Goal: Task Accomplishment & Management: Use online tool/utility

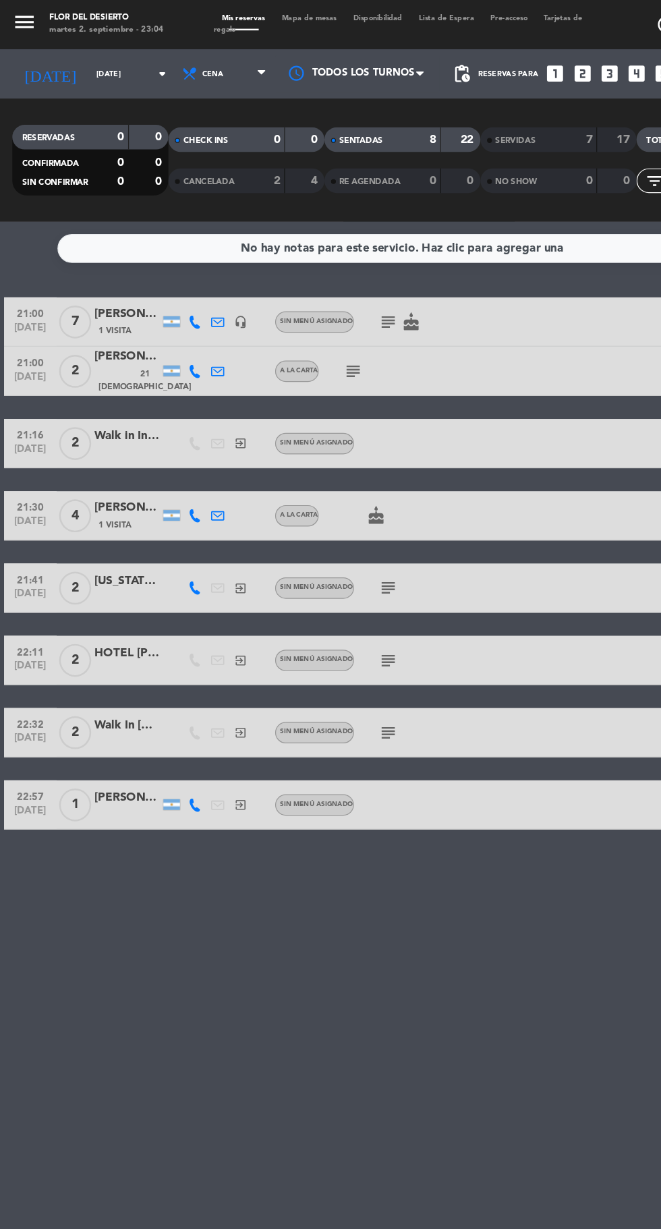
click at [318, 600] on icon "subject" at bounding box center [319, 602] width 16 height 16
click at [320, 538] on icon "subject" at bounding box center [319, 542] width 16 height 16
click at [318, 480] on icon "subject" at bounding box center [319, 483] width 16 height 16
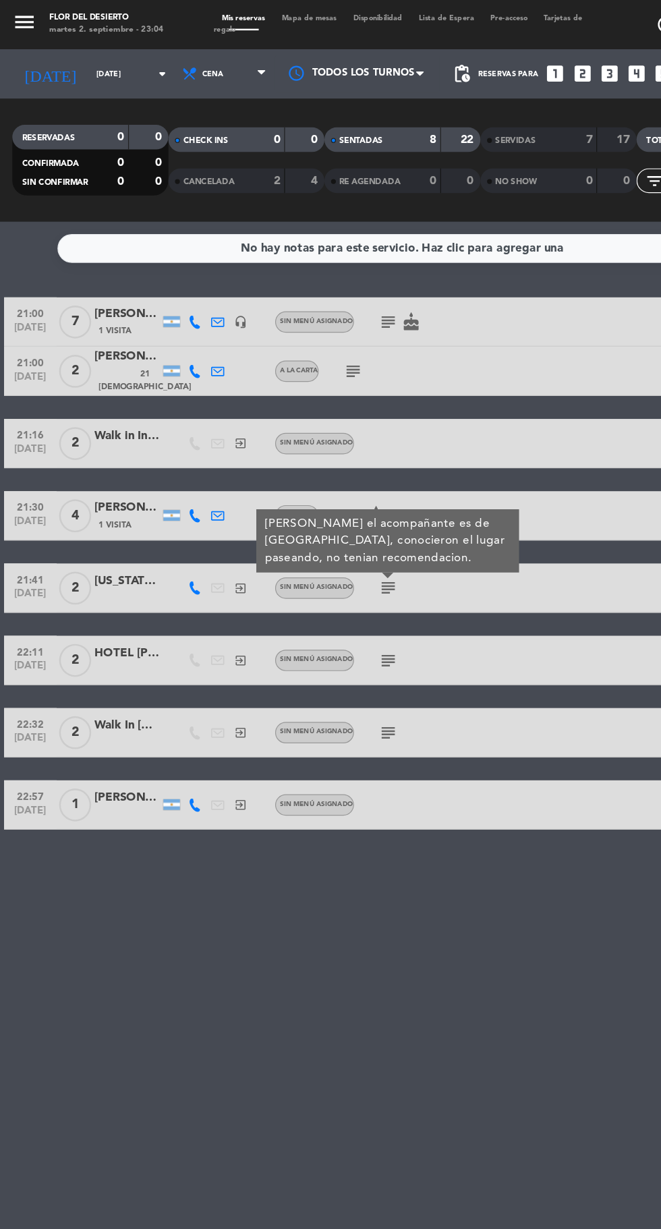
click at [289, 308] on icon "subject" at bounding box center [290, 305] width 16 height 16
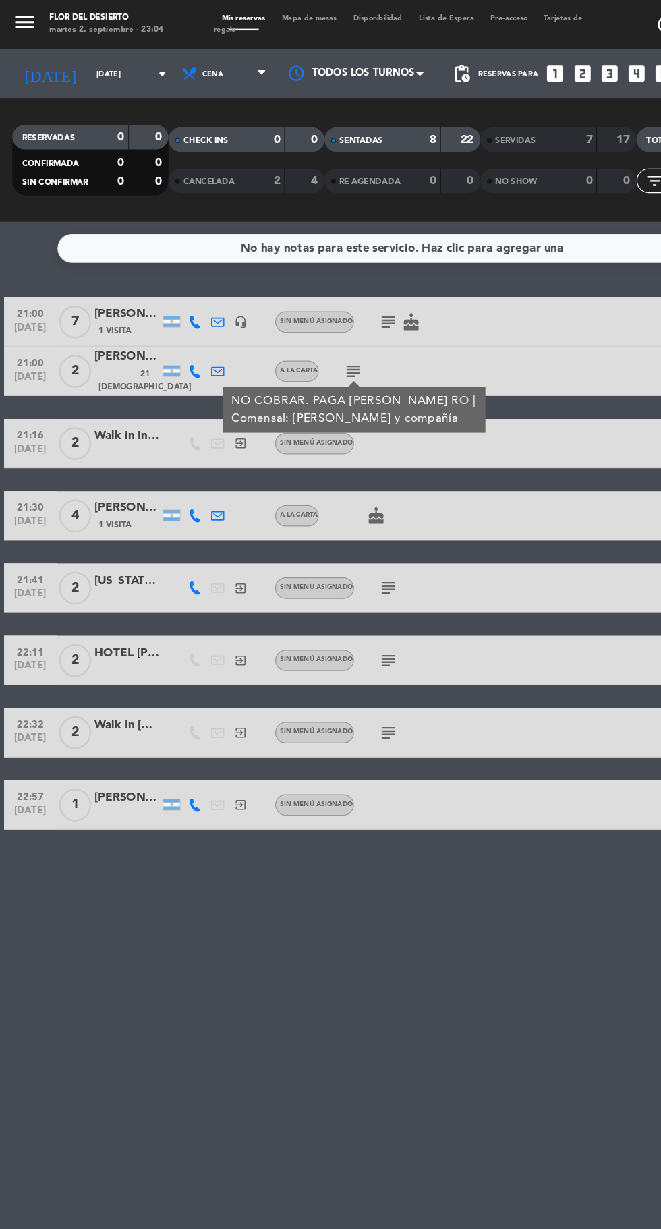
click at [323, 731] on div "No hay notas para este servicio. Haz clic para agregar una 21:00 [DATE] 7 [PERS…" at bounding box center [330, 705] width 661 height 1047
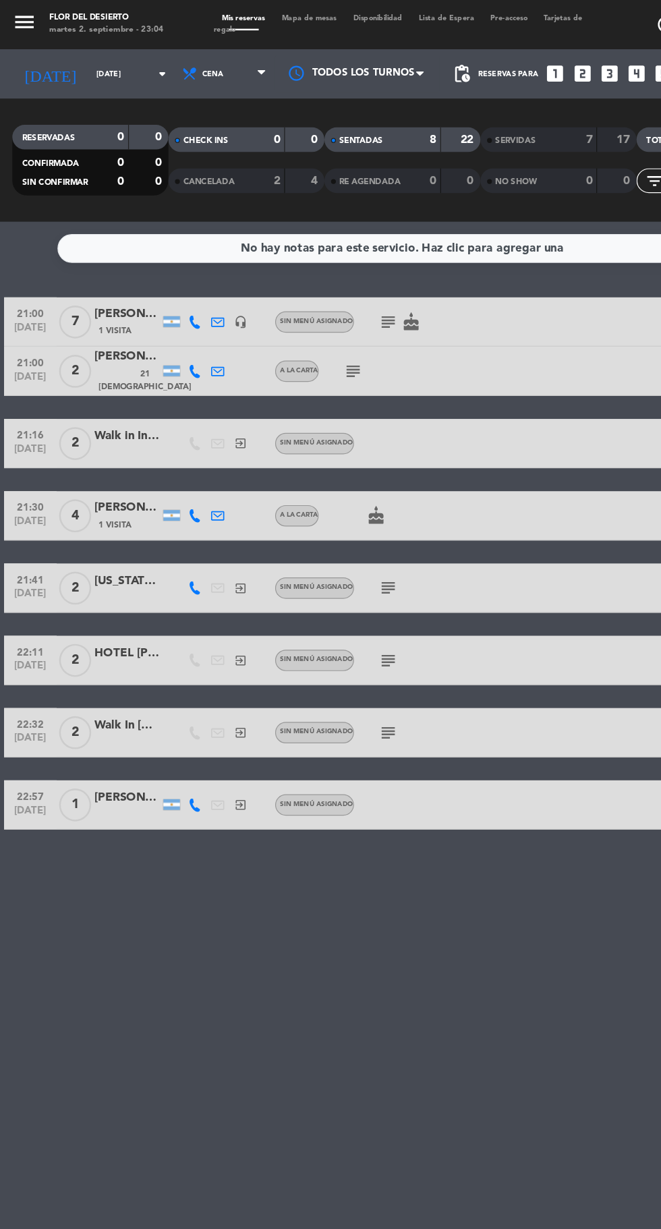
click at [315, 264] on icon "subject" at bounding box center [319, 264] width 16 height 16
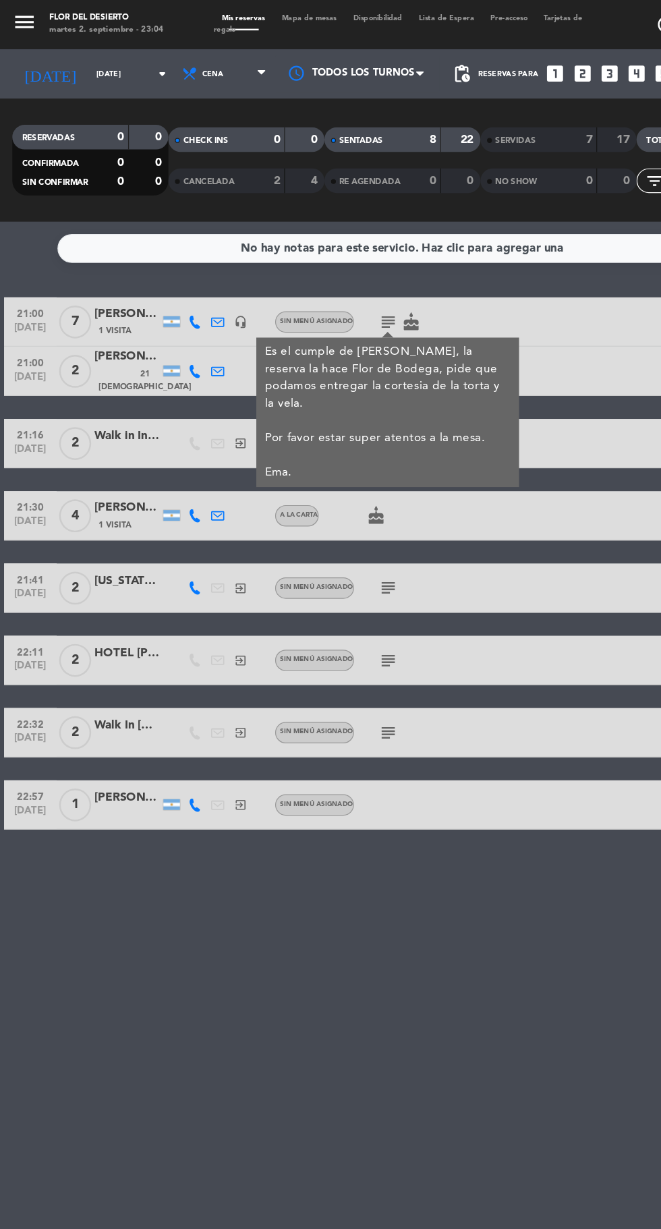
click at [336, 264] on icon "cake" at bounding box center [338, 264] width 16 height 16
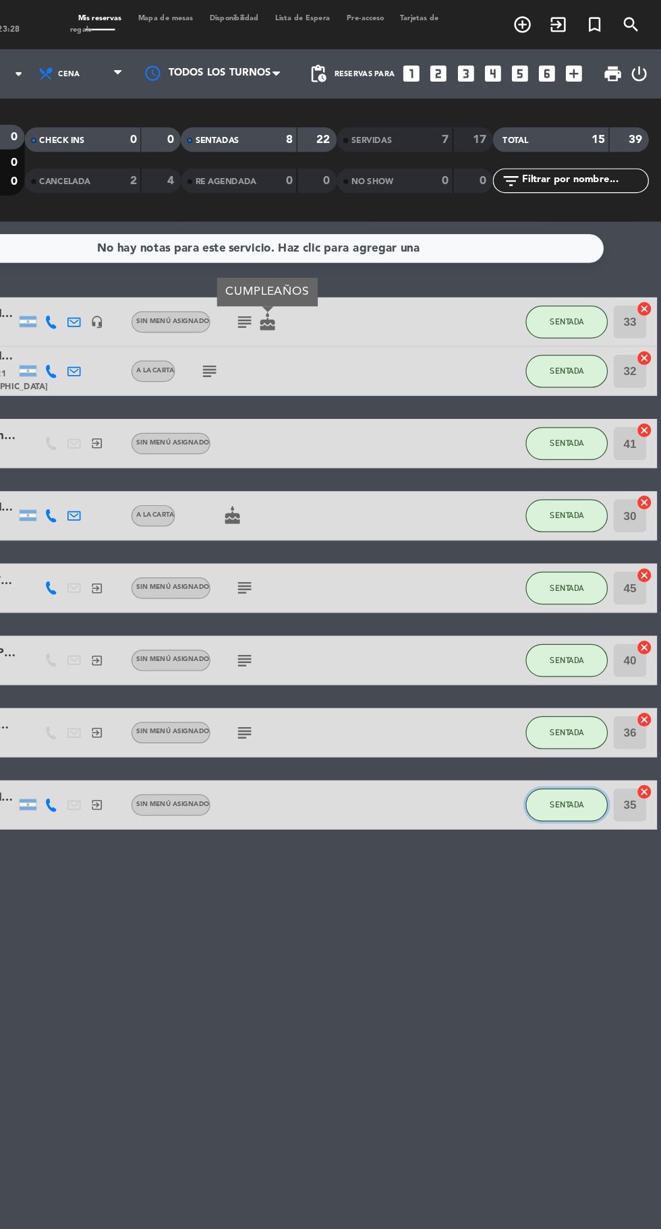
click at [584, 660] on span "SENTADA" at bounding box center [584, 660] width 28 height 7
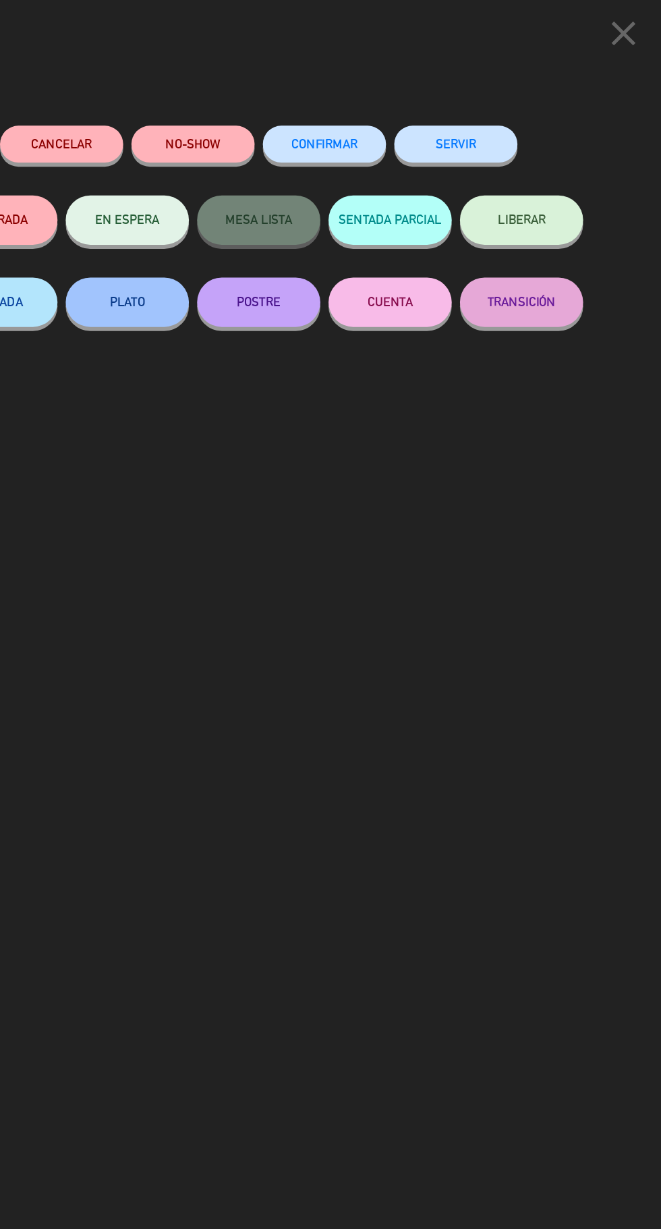
click at [514, 109] on button "SERVIR" at bounding box center [492, 118] width 101 height 30
